Goal: Find specific page/section: Find specific page/section

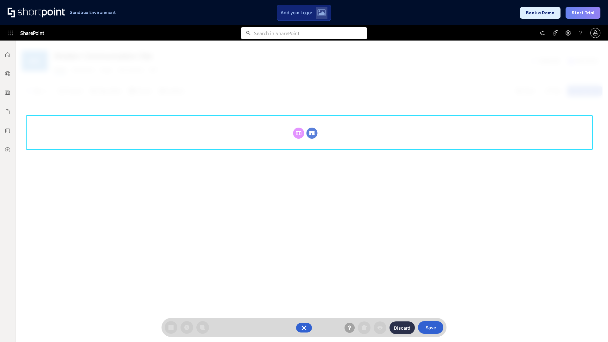
click at [312, 133] on circle at bounding box center [311, 133] width 11 height 11
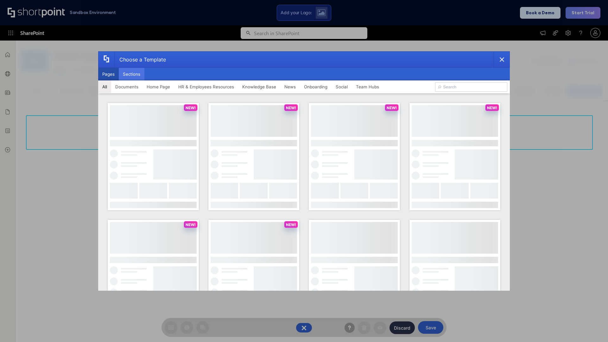
click at [131, 74] on button "Sections" at bounding box center [132, 74] width 26 height 13
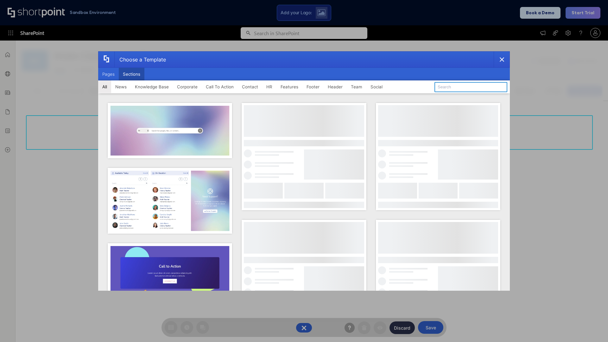
type input "Meet The Team"
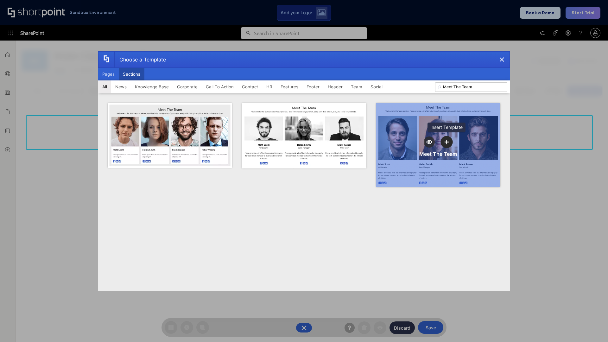
click at [446, 142] on icon "template selector" at bounding box center [446, 142] width 4 height 4
